Goal: Information Seeking & Learning: Compare options

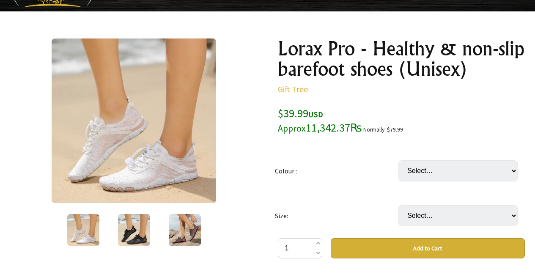
scroll to position [100, 0]
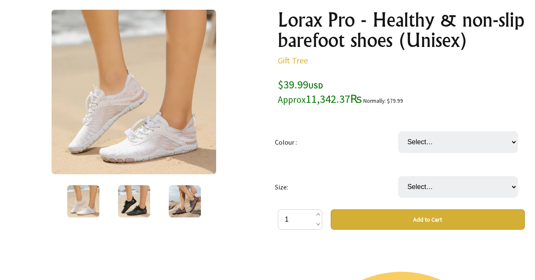
click at [193, 197] on img at bounding box center [185, 201] width 32 height 32
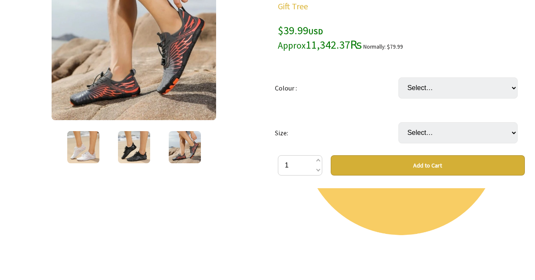
scroll to position [0, 0]
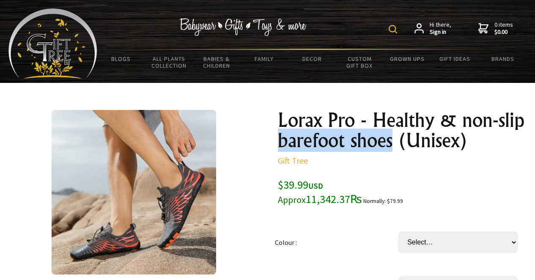
drag, startPoint x: 391, startPoint y: 143, endPoint x: 279, endPoint y: 141, distance: 111.8
click at [279, 141] on h1 "Lorax Pro - Healthy & non-slip barefoot shoes (Unisex)" at bounding box center [401, 130] width 247 height 41
copy h1 "barefoot shoes"
click at [396, 31] on img at bounding box center [393, 29] width 8 height 8
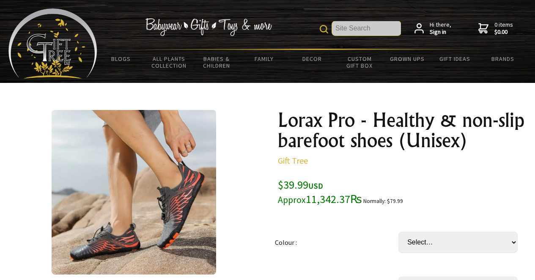
paste input "barefoot shoes"
type input "barefoot shoes"
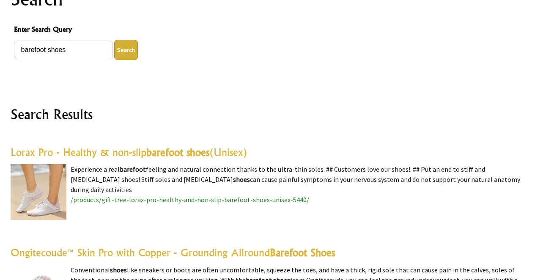
scroll to position [124, 0]
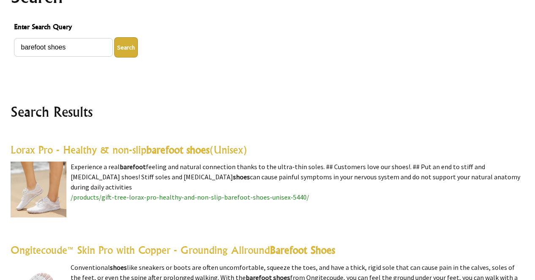
click at [204, 152] on highlight "barefoot shoes" at bounding box center [177, 150] width 63 height 13
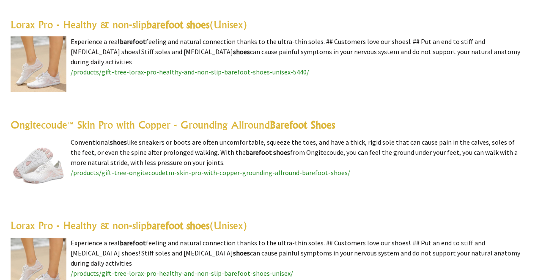
scroll to position [251, 0]
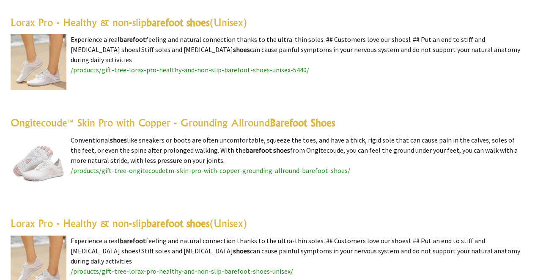
click at [197, 123] on link "Ongitecoude™ Skin Pro with Copper - Grounding Allround Barefoot Shoes" at bounding box center [173, 122] width 325 height 13
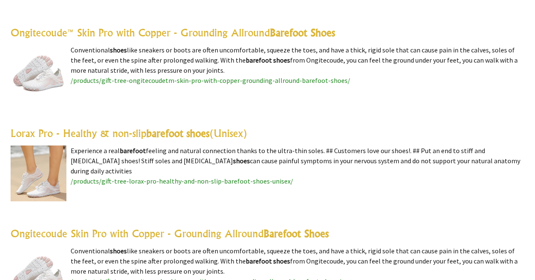
click at [185, 132] on highlight "barefoot shoes" at bounding box center [177, 133] width 63 height 13
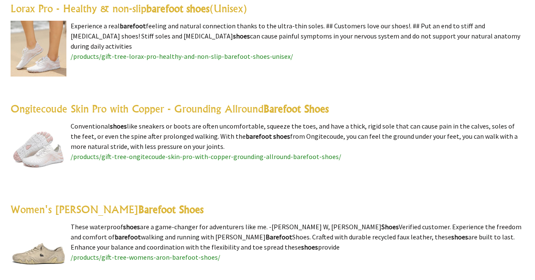
scroll to position [467, 0]
click at [173, 106] on link "Ongitecoude Skin Pro with Copper - Grounding Allround Barefoot Shoes" at bounding box center [170, 108] width 318 height 13
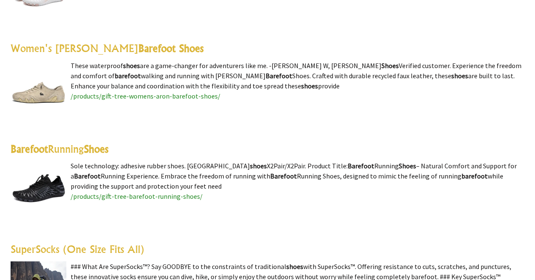
scroll to position [624, 0]
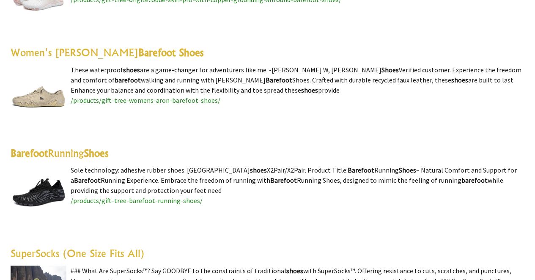
click at [138, 50] on highlight "Barefoot Shoes" at bounding box center [170, 52] width 65 height 13
click at [97, 150] on highlight "Shoes" at bounding box center [96, 153] width 25 height 13
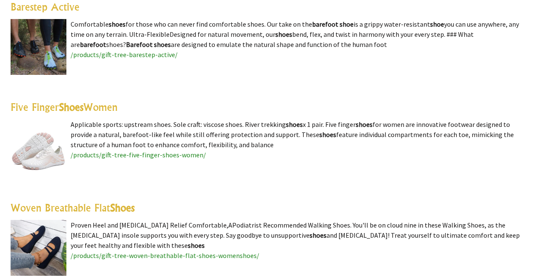
click at [96, 102] on link "Five Finger Shoes Women" at bounding box center [64, 107] width 107 height 13
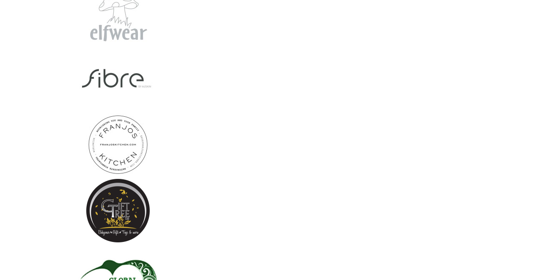
scroll to position [6626, 0]
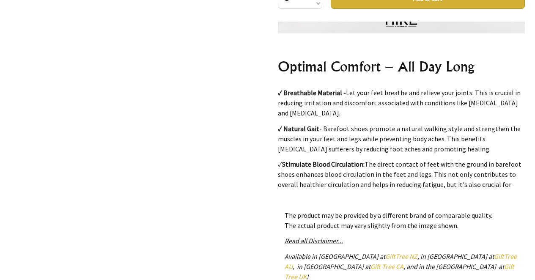
scroll to position [3859, 0]
click at [248, 99] on div "1 /3" at bounding box center [134, 68] width 261 height 573
click at [248, 105] on div "1 /3" at bounding box center [134, 68] width 261 height 573
click at [246, 116] on div "1 /3" at bounding box center [134, 68] width 261 height 573
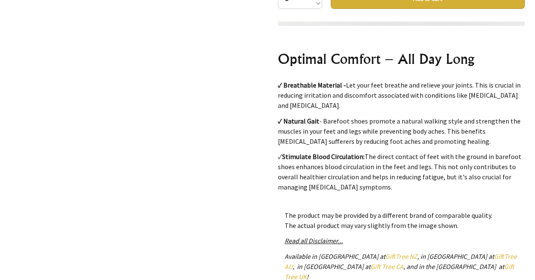
scroll to position [3866, 0]
click at [257, 92] on div "1 /3" at bounding box center [134, 68] width 261 height 573
click at [251, 92] on div "1 /3" at bounding box center [134, 68] width 261 height 573
click at [254, 113] on div "1 /3" at bounding box center [134, 68] width 261 height 573
click at [245, 94] on div "1 /3" at bounding box center [134, 68] width 261 height 573
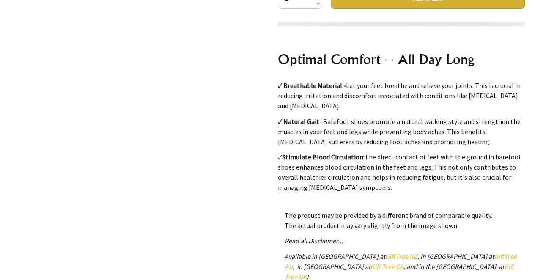
click at [239, 105] on div "1 /3" at bounding box center [134, 68] width 261 height 573
click at [252, 115] on div "1 /3" at bounding box center [134, 68] width 261 height 573
click at [254, 99] on div "1 /3" at bounding box center [134, 68] width 261 height 573
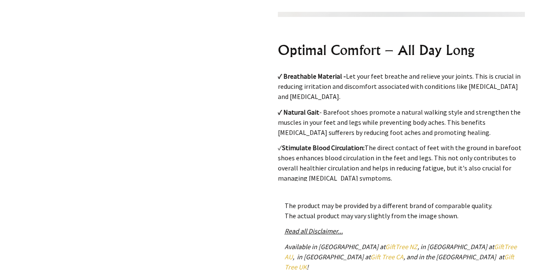
scroll to position [3865, 0]
click at [202, 125] on div "1 /3" at bounding box center [134, 58] width 261 height 573
click at [226, 121] on div "1 /3" at bounding box center [134, 58] width 261 height 573
click at [219, 152] on div "1 /3" at bounding box center [134, 58] width 261 height 573
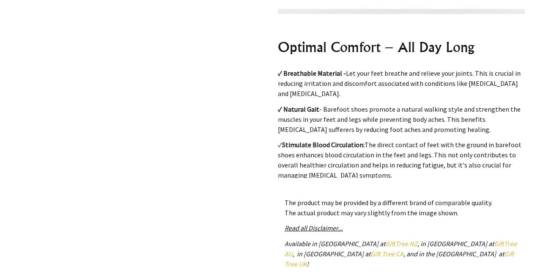
scroll to position [333, 0]
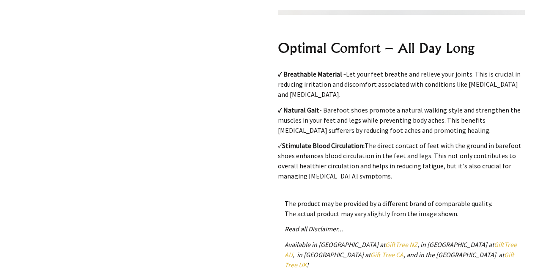
click at [227, 95] on div "1 /3" at bounding box center [134, 56] width 261 height 573
click at [229, 115] on div "1 /3" at bounding box center [134, 56] width 261 height 573
click at [257, 55] on div "1 /3" at bounding box center [134, 56] width 261 height 573
click at [261, 85] on div "1 /3" at bounding box center [134, 56] width 261 height 573
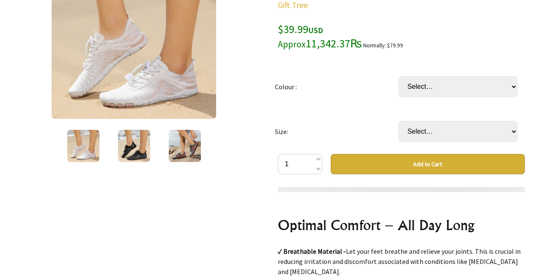
scroll to position [0, 0]
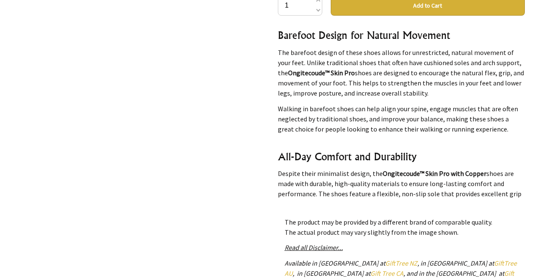
scroll to position [23990, 0]
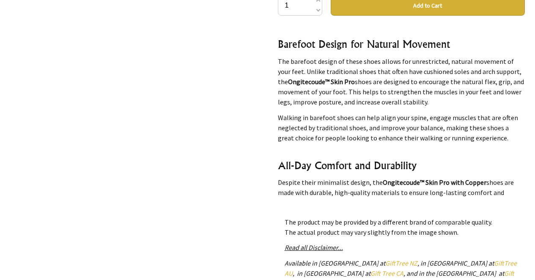
click at [331, 114] on p "Walking in barefoot shoes can help align your spine, engage muscles that are of…" at bounding box center [401, 128] width 247 height 30
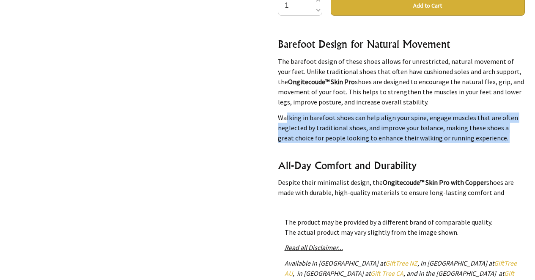
click at [305, 84] on p "The barefoot design of these shoes allows for unrestricted, natural movement of…" at bounding box center [401, 81] width 247 height 51
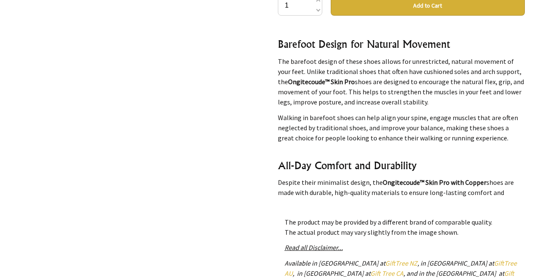
click at [305, 84] on p "The barefoot design of these shoes allows for unrestricted, natural movement of…" at bounding box center [401, 81] width 247 height 51
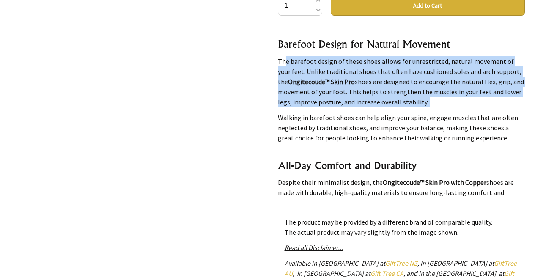
click at [265, 90] on div "1 /1 Ongitecoude™ Skin Pro with Copper - Grounding Allround Barefoot Shoes Gift…" at bounding box center [268, 64] width 528 height 593
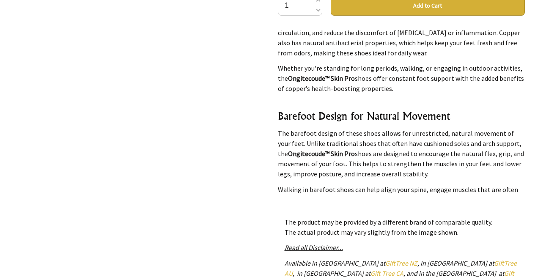
scroll to position [23917, 0]
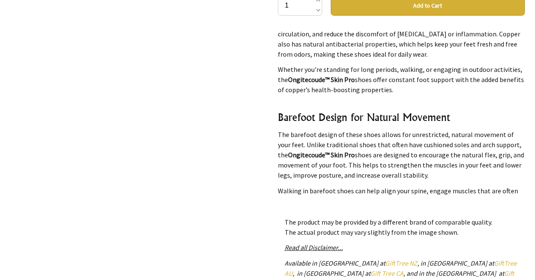
click at [292, 75] on strong "Ongitecoude™ Skin Pro" at bounding box center [321, 79] width 67 height 8
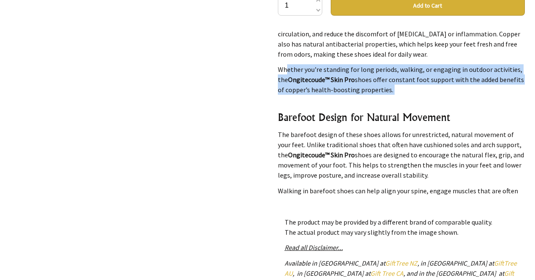
click at [271, 72] on div "Ongitecoude™ Skin Pro with Copper - Grounding Allround Barefoot Shoes Gift Tree…" at bounding box center [401, 64] width 261 height 593
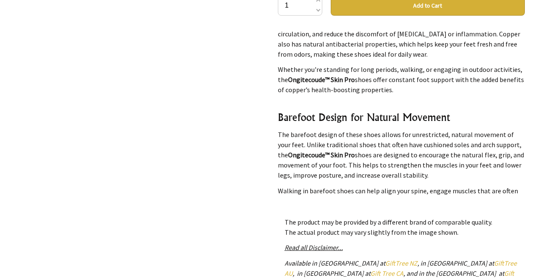
scroll to position [23880, 0]
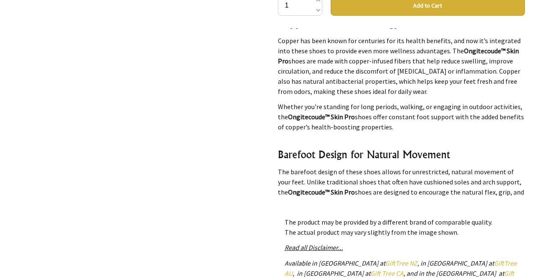
click at [302, 63] on p "Copper has been known for centuries for its health benefits, and now it’s integ…" at bounding box center [401, 66] width 247 height 61
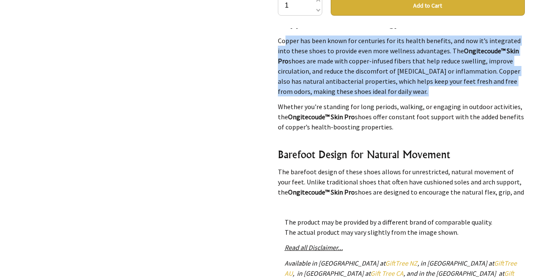
click at [268, 71] on div "1 /1 Ongitecoude™ Skin Pro with Copper - Grounding Allround Barefoot Shoes Gift…" at bounding box center [268, 64] width 528 height 593
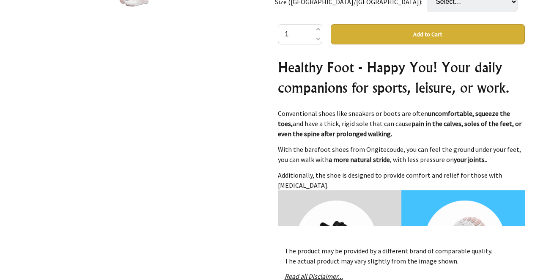
scroll to position [309, 0]
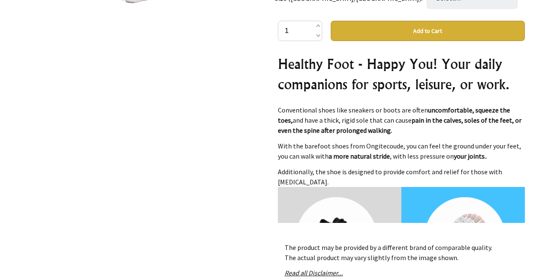
click at [322, 84] on h2 "Healthy Foot - Happy You! Your daily companions for sports, leisure, or work." at bounding box center [401, 74] width 247 height 41
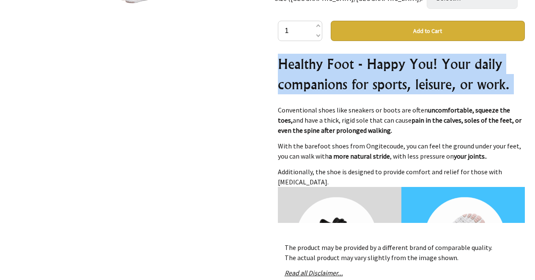
click at [317, 98] on div "Healthy Foot - Happy You! Your daily companions for sports, leisure, or work. C…" at bounding box center [401, 138] width 247 height 169
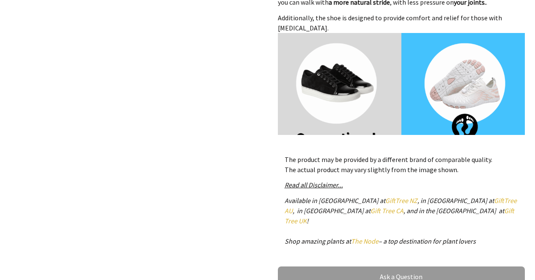
scroll to position [74, 0]
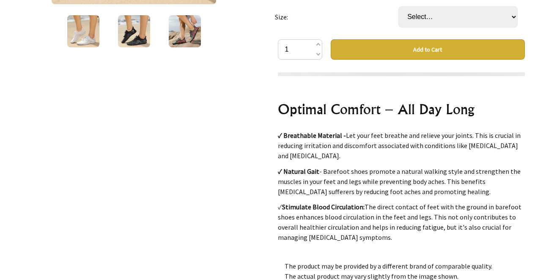
scroll to position [3865, 0]
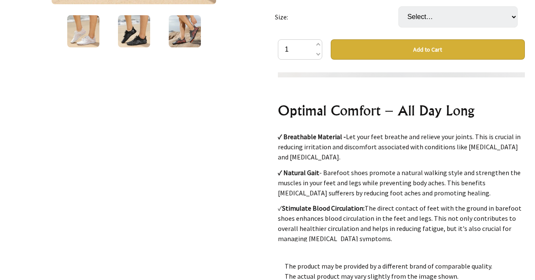
click at [243, 97] on div "1 /3" at bounding box center [134, 119] width 261 height 573
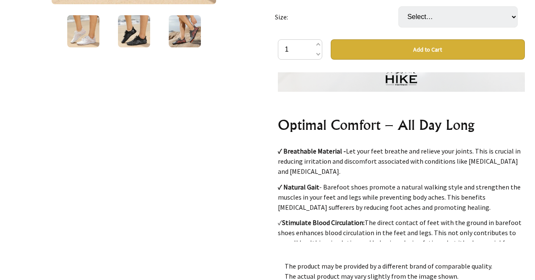
scroll to position [3861, 0]
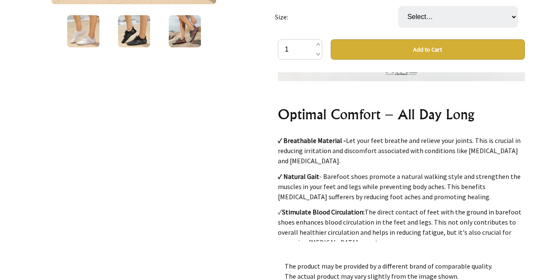
click at [270, 117] on div "1 /3 Lorax Pro - Healthy & non-slip barefoot shoes (Unisex) Gift Tree $39.99 US…" at bounding box center [268, 119] width 528 height 573
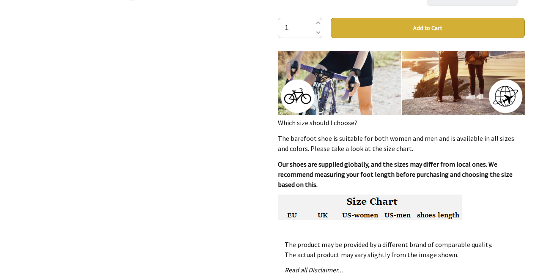
scroll to position [1267, 0]
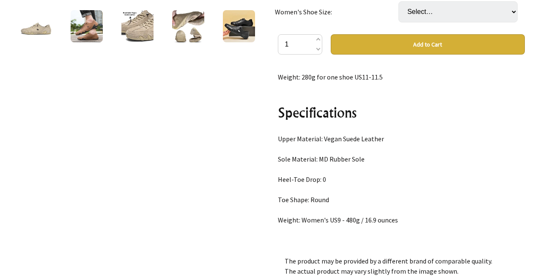
scroll to position [176, 0]
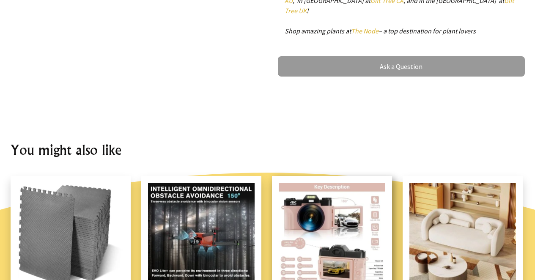
scroll to position [647, 0]
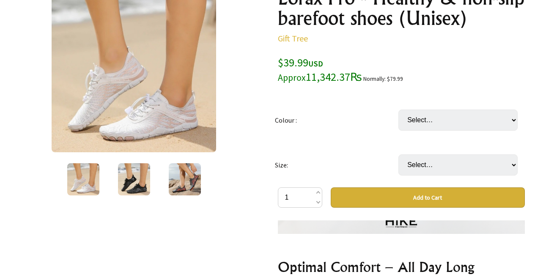
scroll to position [31, 0]
